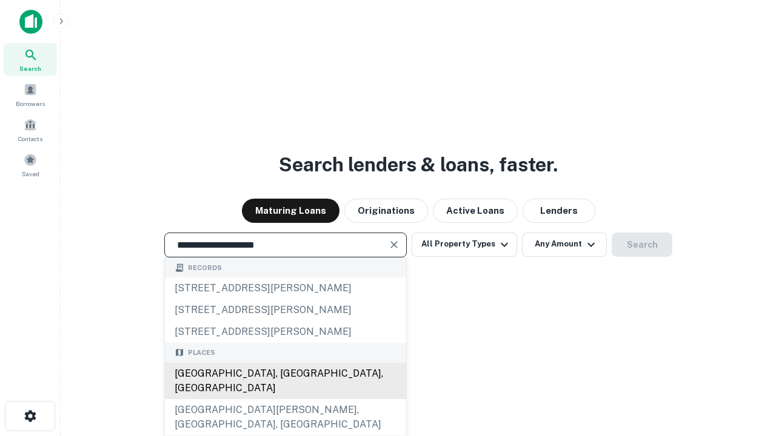
click at [285, 399] on div "[GEOGRAPHIC_DATA], [GEOGRAPHIC_DATA], [GEOGRAPHIC_DATA]" at bounding box center [285, 381] width 241 height 36
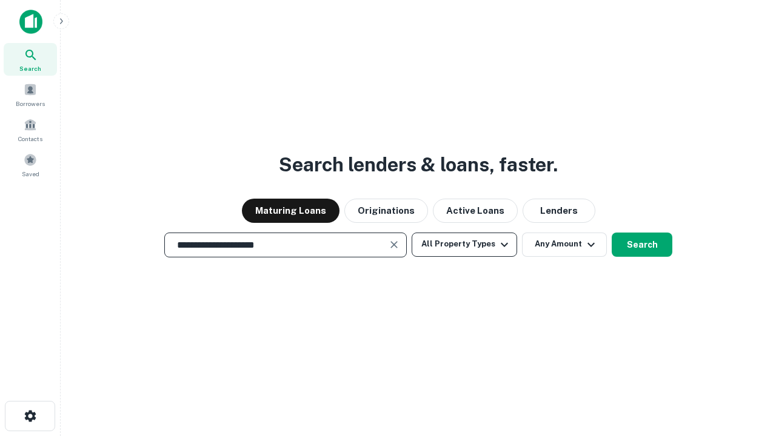
type input "**********"
click at [464, 244] on button "All Property Types" at bounding box center [464, 245] width 105 height 24
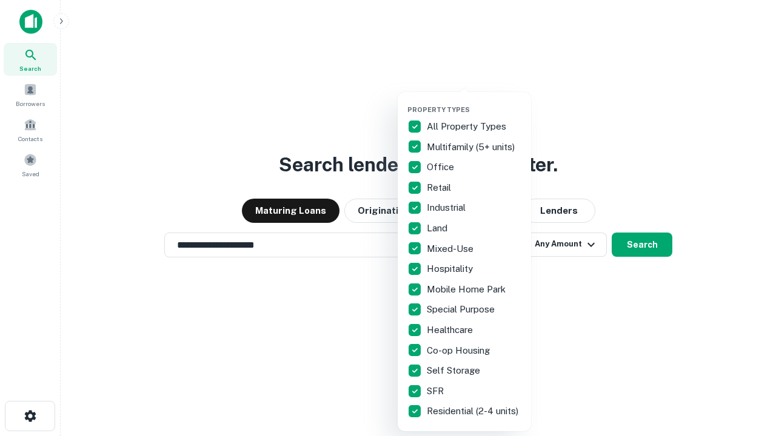
click at [474, 102] on button "button" at bounding box center [473, 102] width 133 height 1
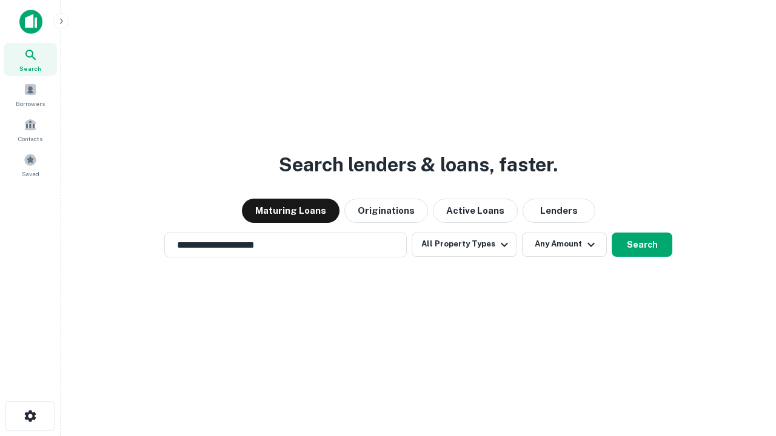
scroll to position [19, 0]
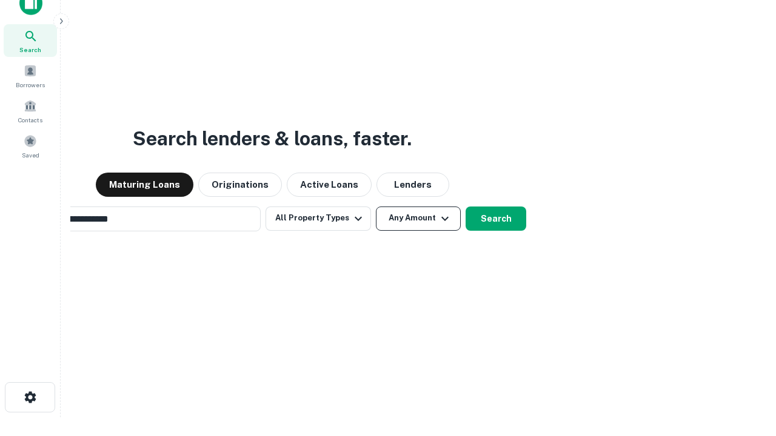
click at [376, 207] on button "Any Amount" at bounding box center [418, 219] width 85 height 24
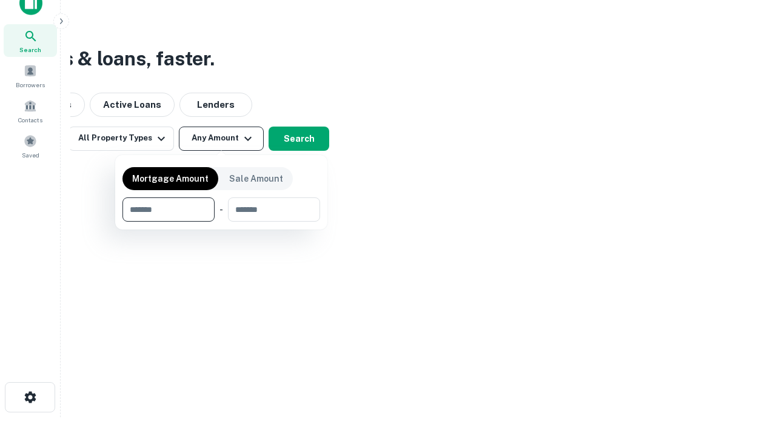
scroll to position [19, 0]
type input "*******"
click at [221, 222] on button "button" at bounding box center [221, 222] width 198 height 1
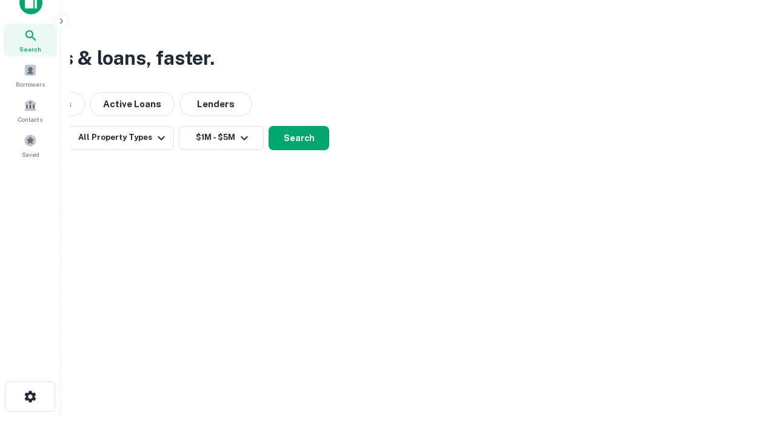
scroll to position [7, 224]
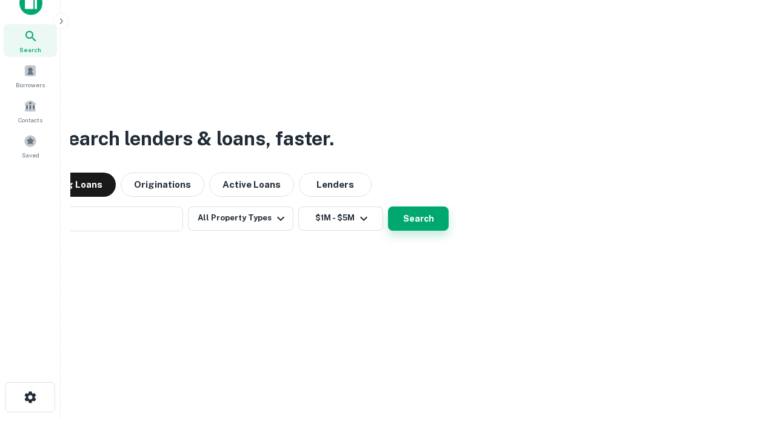
click at [388, 207] on button "Search" at bounding box center [418, 219] width 61 height 24
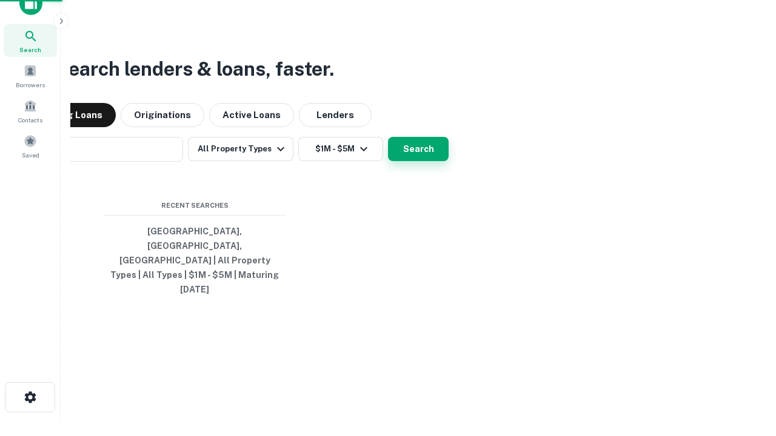
scroll to position [32, 343]
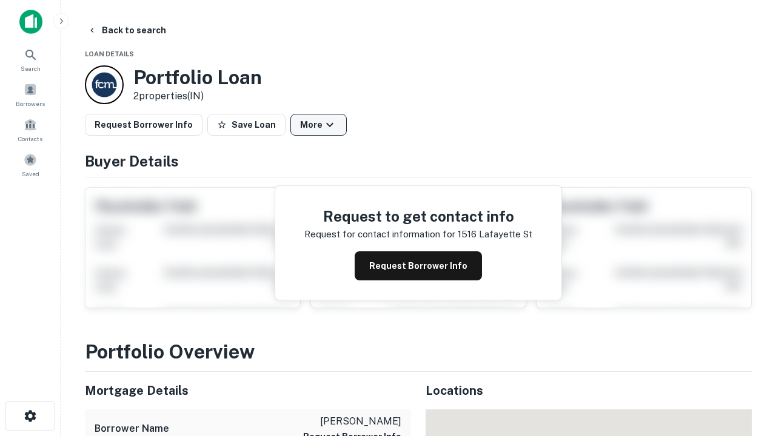
click at [318, 125] on button "More" at bounding box center [318, 125] width 56 height 22
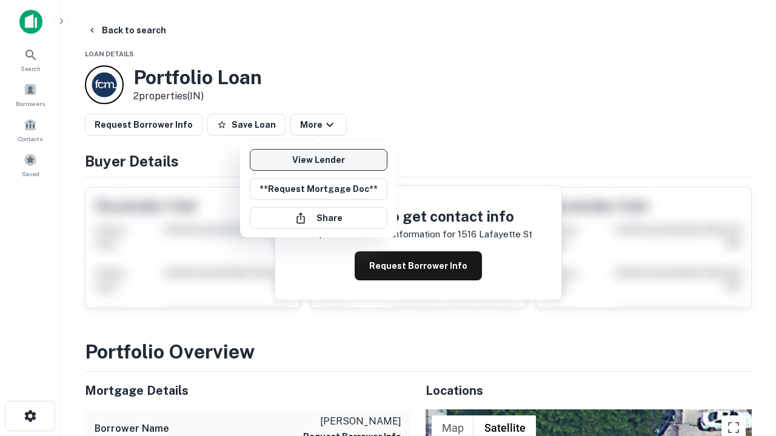
click at [318, 160] on link "View Lender" at bounding box center [319, 160] width 138 height 22
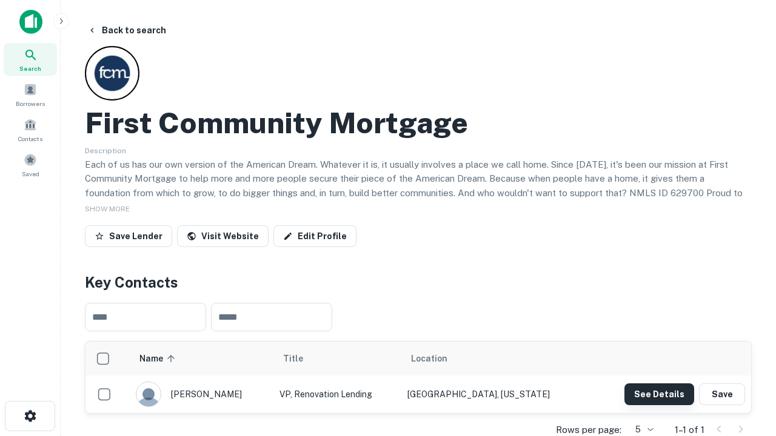
click at [659, 394] on button "See Details" at bounding box center [659, 395] width 70 height 22
